Goal: Task Accomplishment & Management: Manage account settings

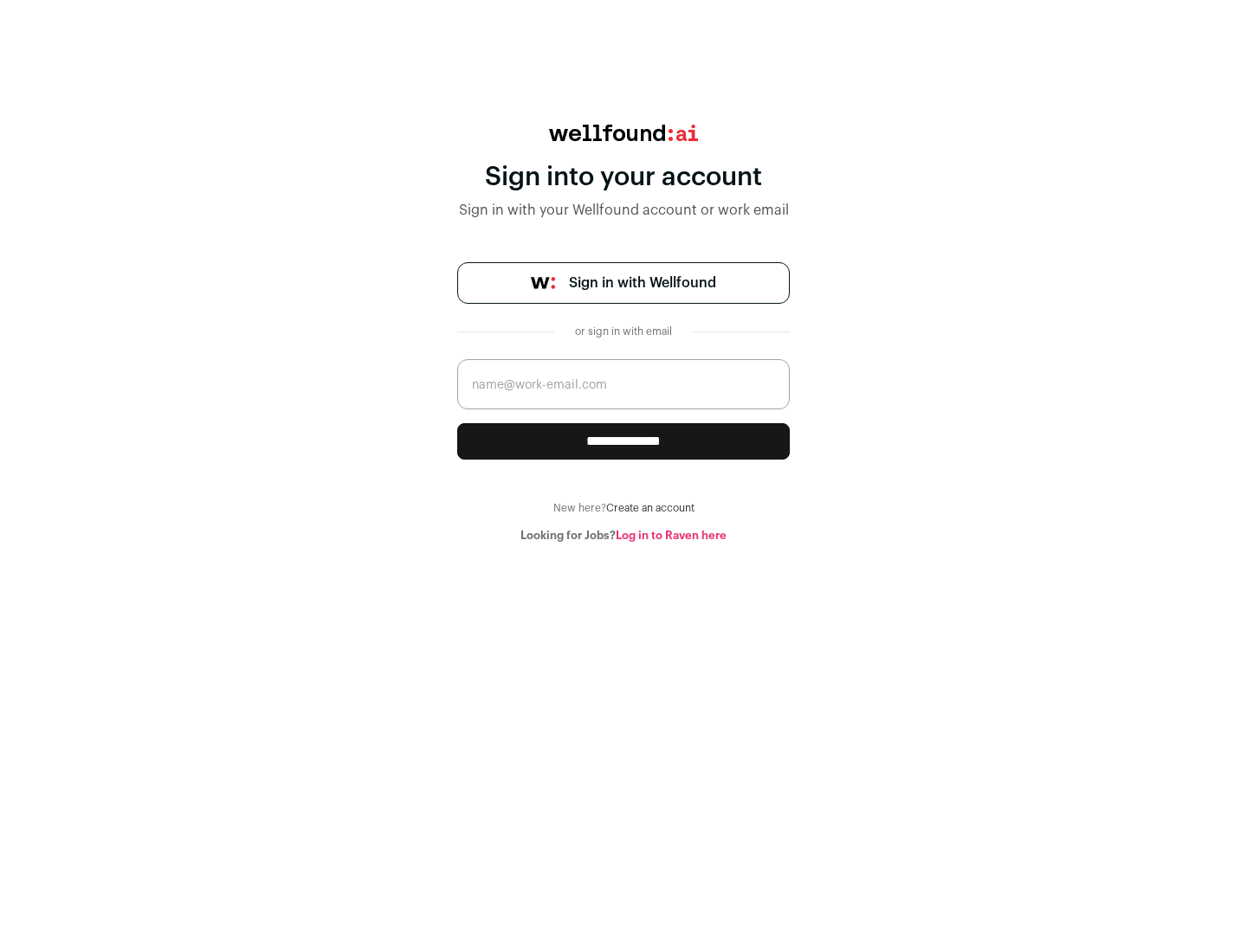
click at [642, 283] on span "Sign in with Wellfound" at bounding box center [643, 284] width 147 height 21
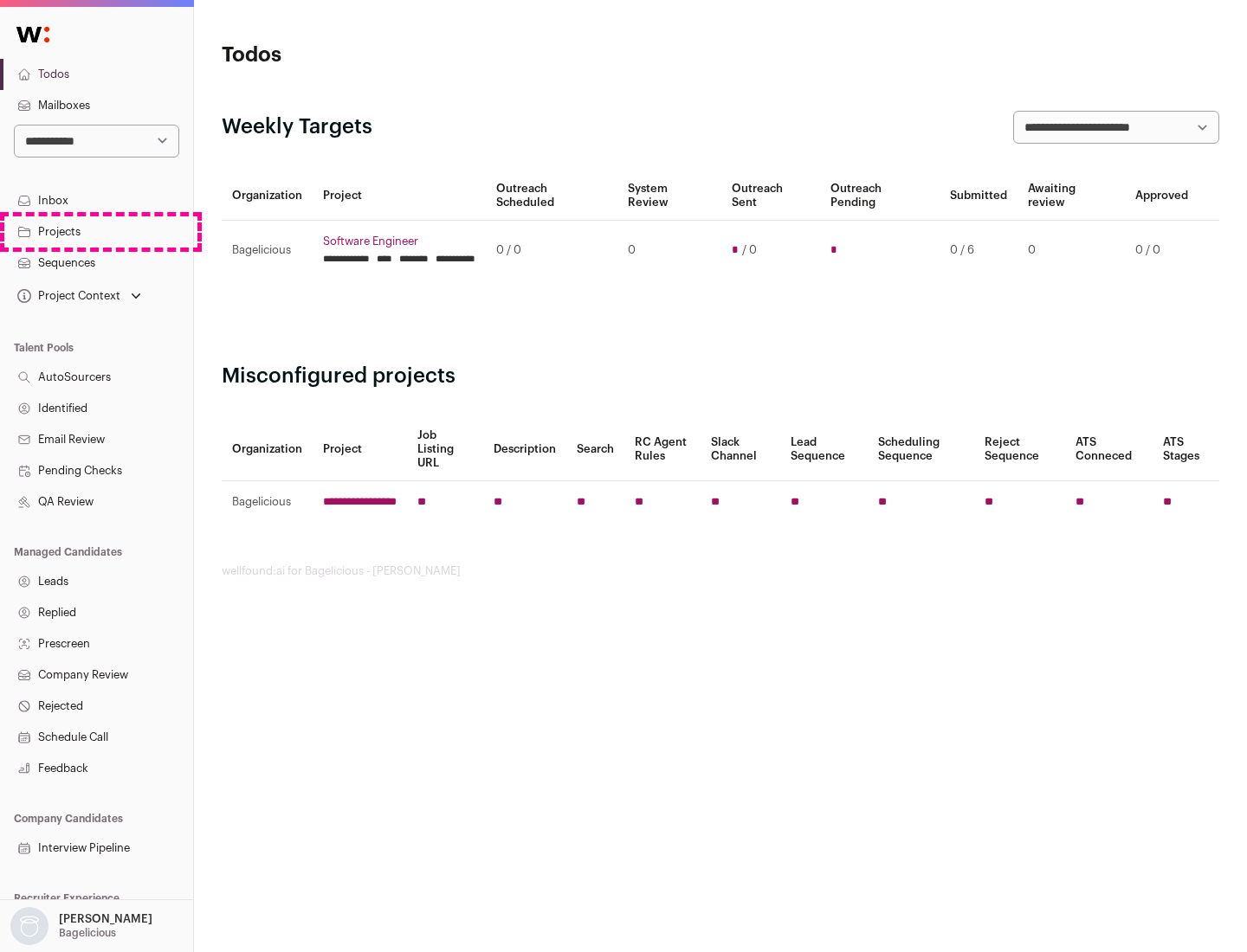
click at [96, 231] on link "Projects" at bounding box center [96, 232] width 193 height 32
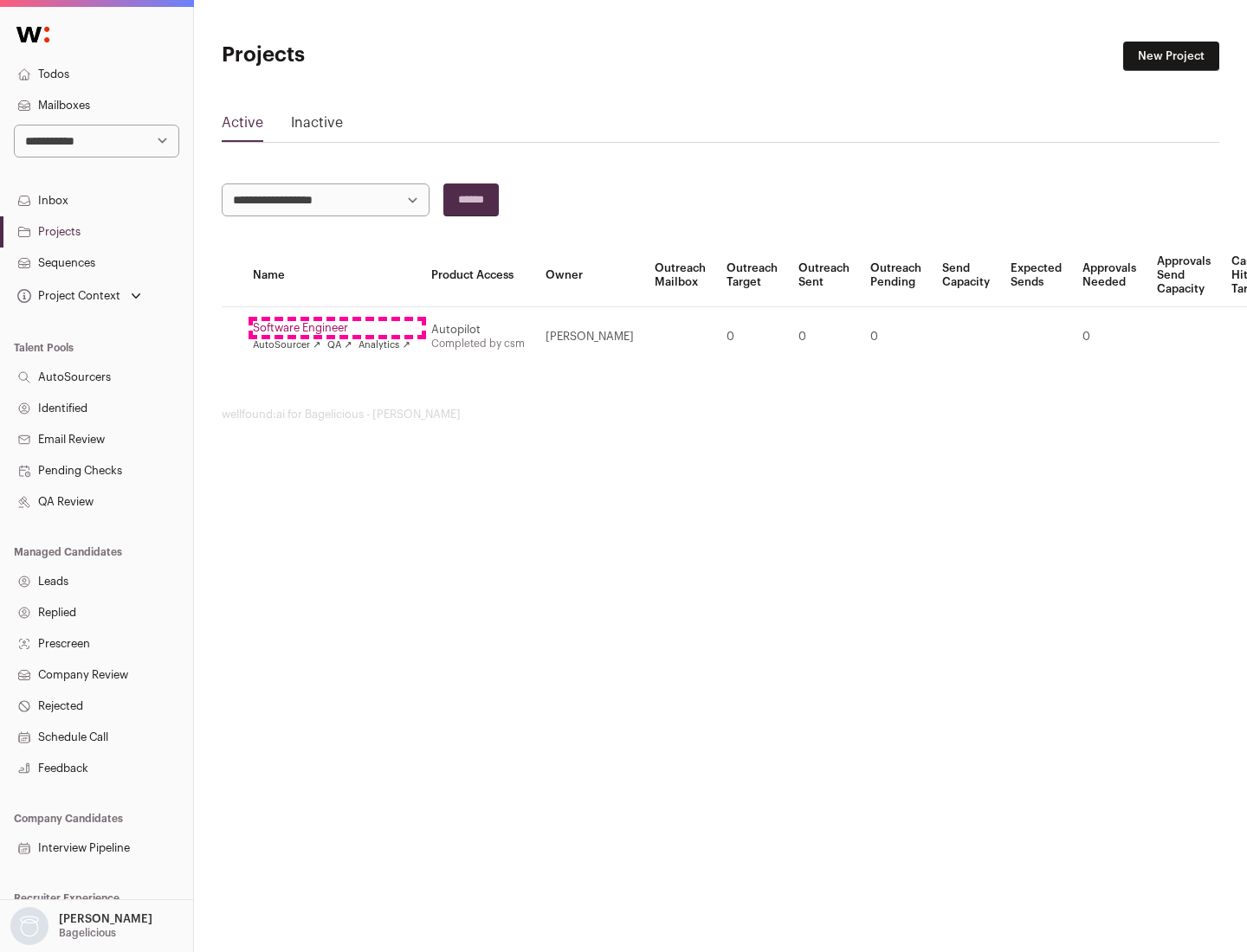
click at [337, 328] on link "Software Engineer" at bounding box center [331, 328] width 158 height 14
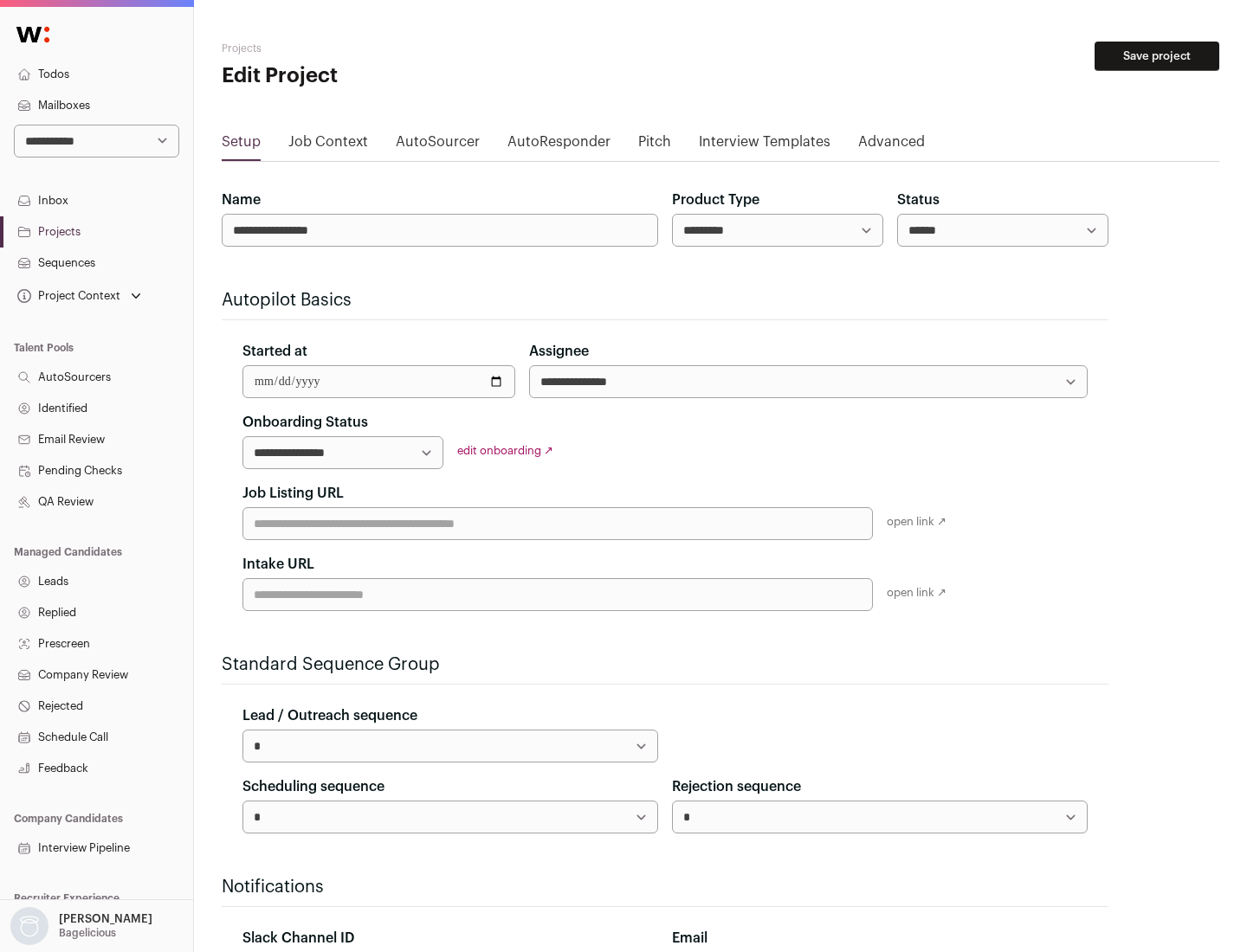
click at [1156, 56] on button "Save project" at bounding box center [1156, 56] width 125 height 30
